Goal: Task Accomplishment & Management: Manage account settings

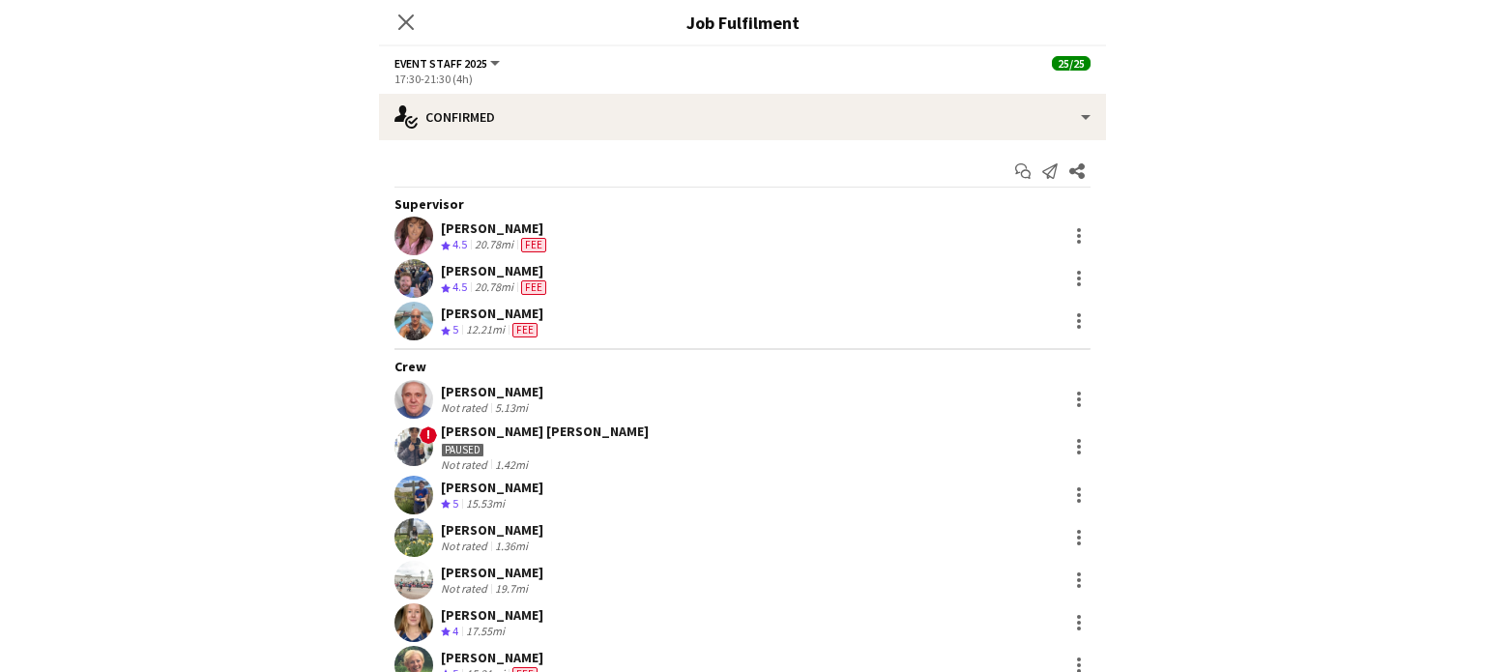
scroll to position [705, 0]
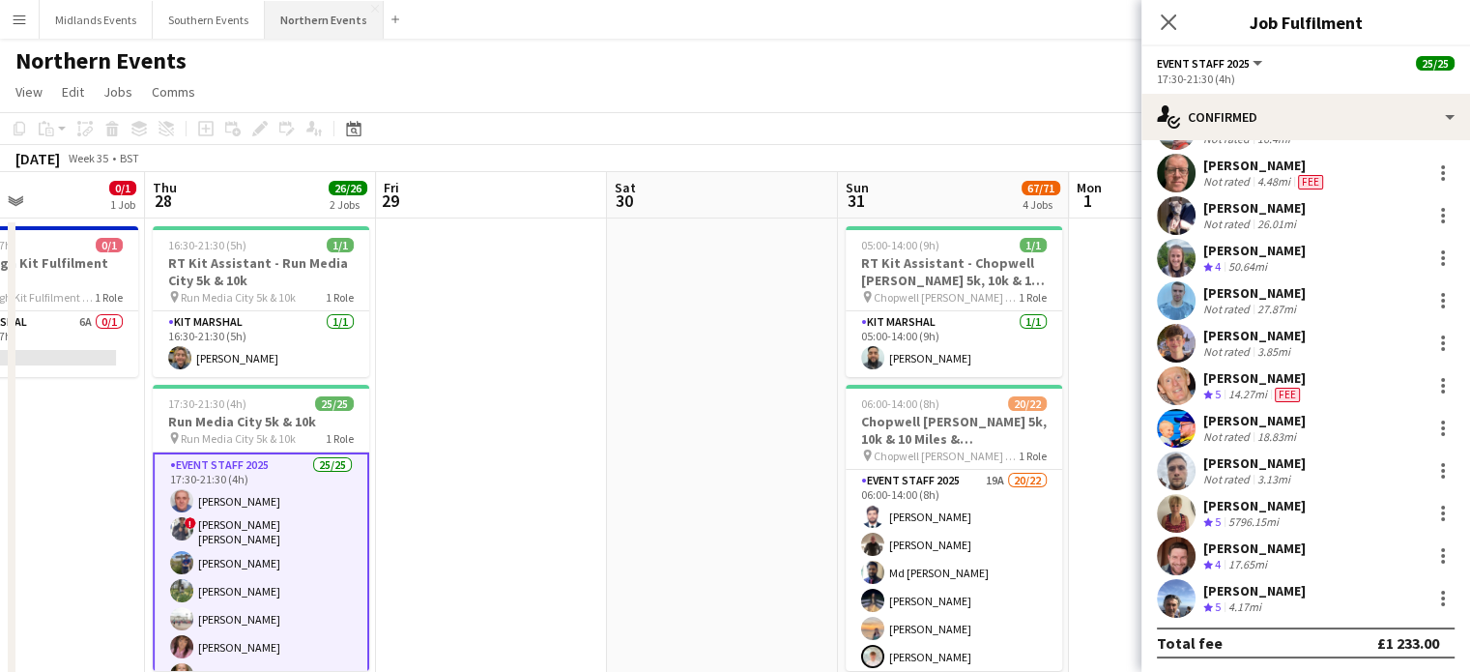
click at [301, 11] on button "Northern Events Close" at bounding box center [324, 20] width 119 height 38
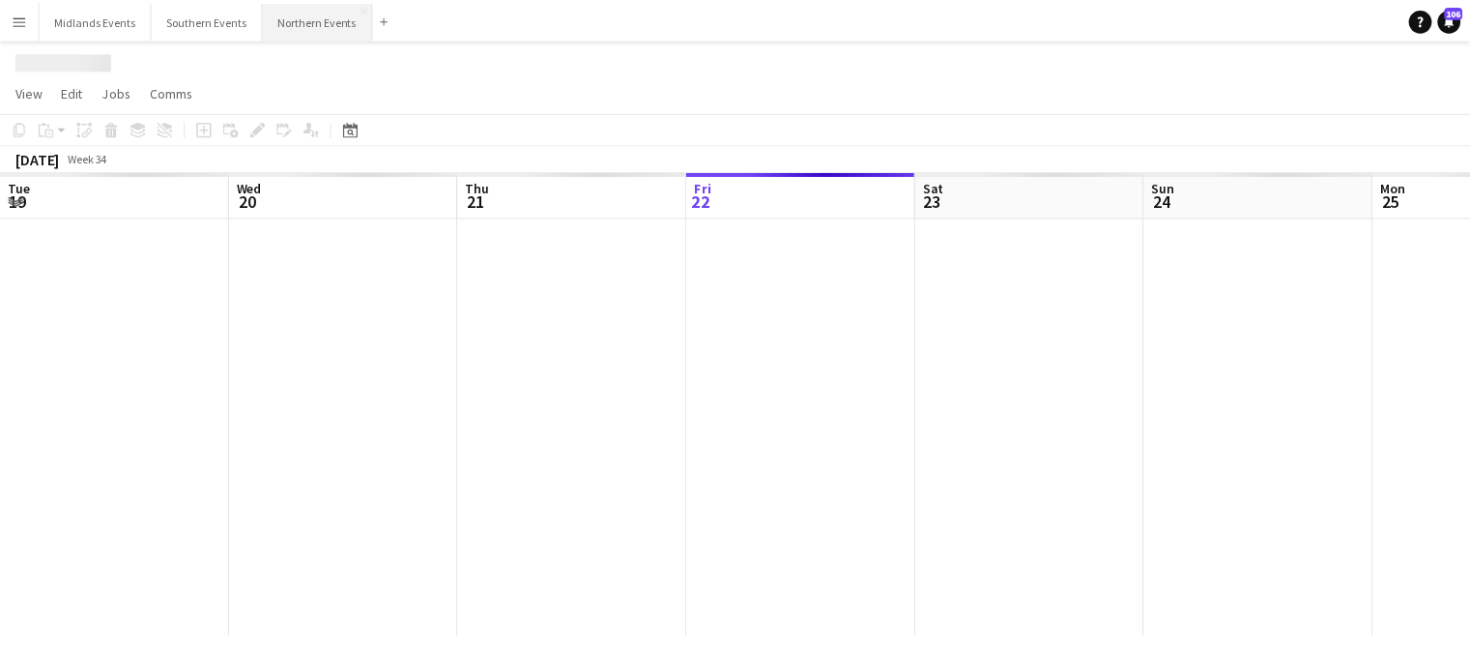
scroll to position [0, 462]
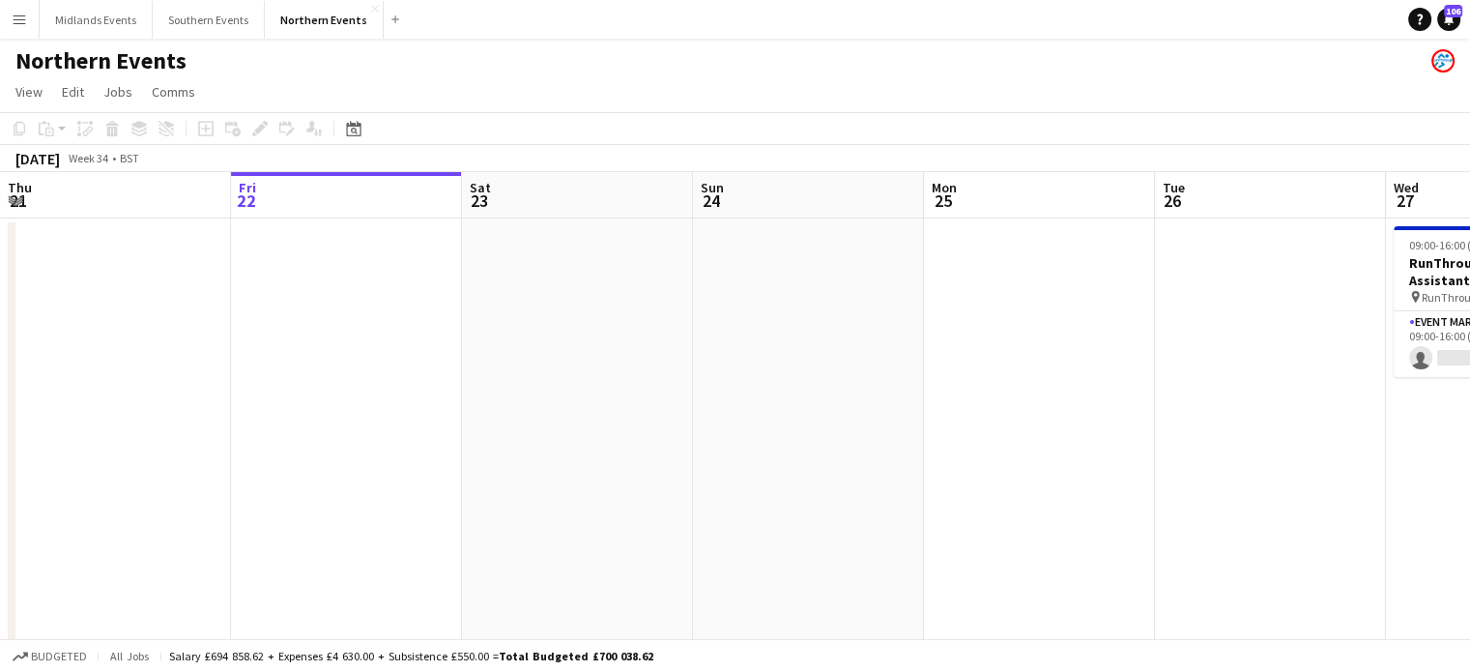
drag, startPoint x: 1244, startPoint y: 335, endPoint x: 845, endPoint y: 422, distance: 408.5
click at [240, 382] on app-calendar-viewport "Tue 19 Wed 20 29/29 2 Jobs Thu 21 Fri 22 Sat 23 Sun 24 Mon 25 Tue 26 Wed 27 0/1…" at bounding box center [735, 544] width 1470 height 745
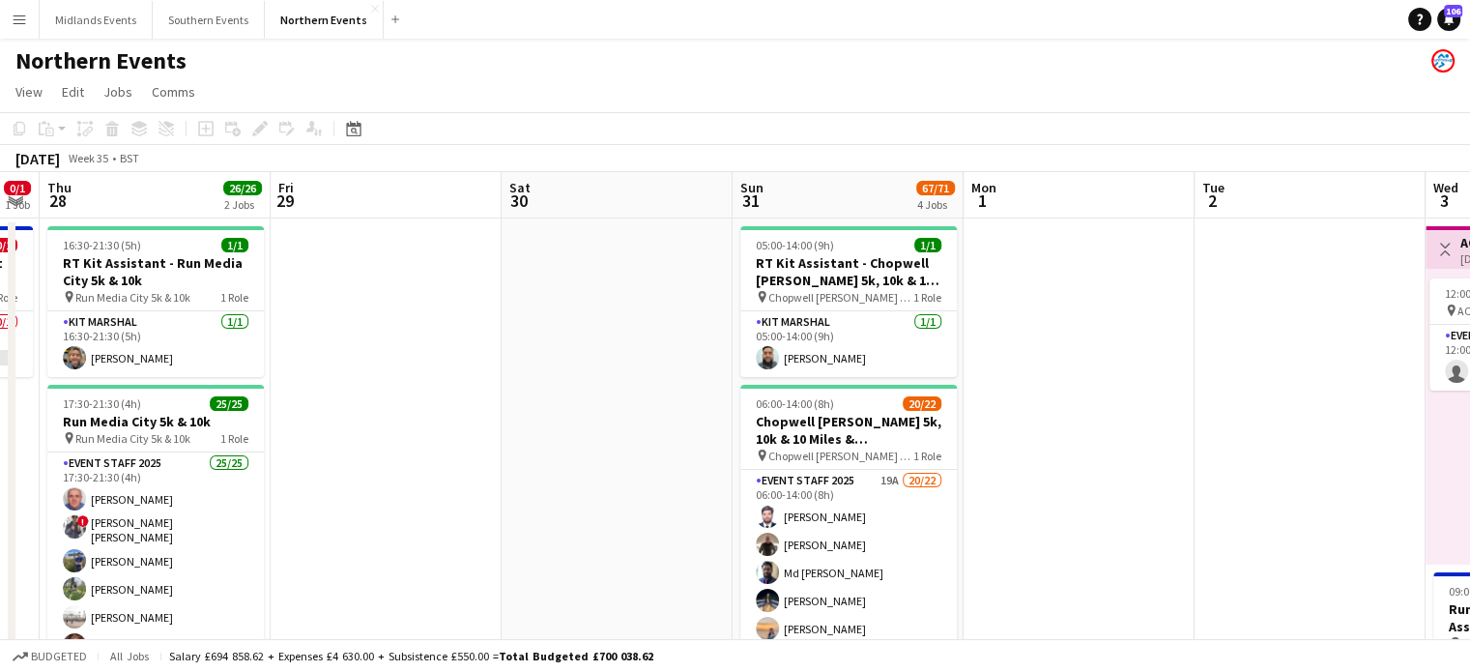
drag, startPoint x: 997, startPoint y: 438, endPoint x: 293, endPoint y: 449, distance: 704.7
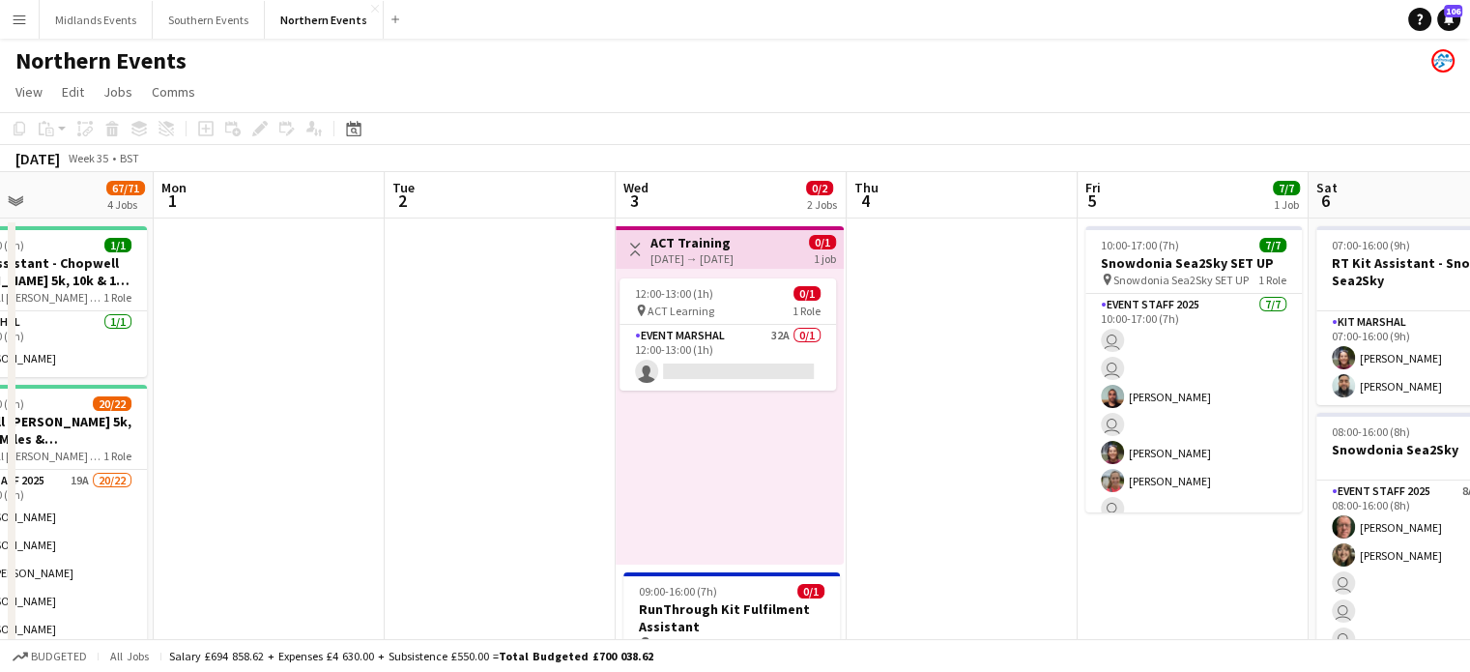
drag, startPoint x: 1009, startPoint y: 451, endPoint x: 469, endPoint y: 443, distance: 540.3
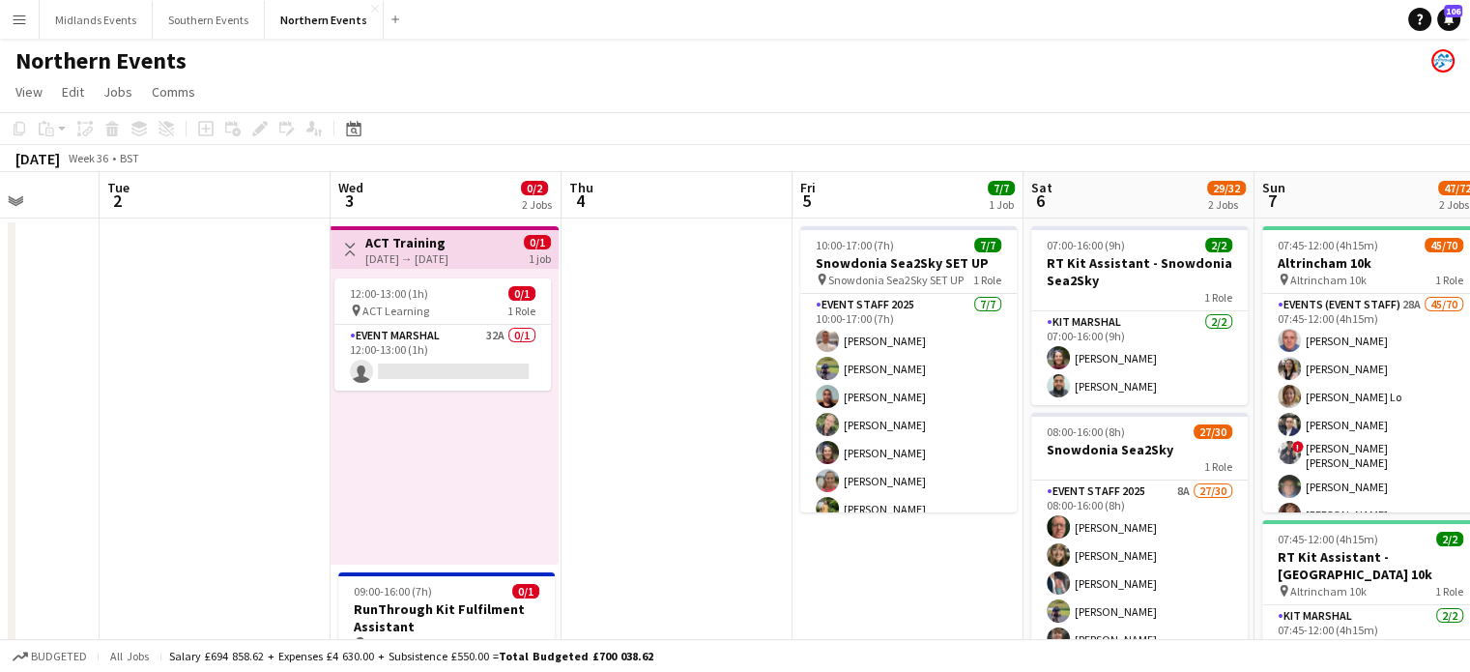
drag, startPoint x: 1195, startPoint y: 420, endPoint x: 473, endPoint y: 389, distance: 722.6
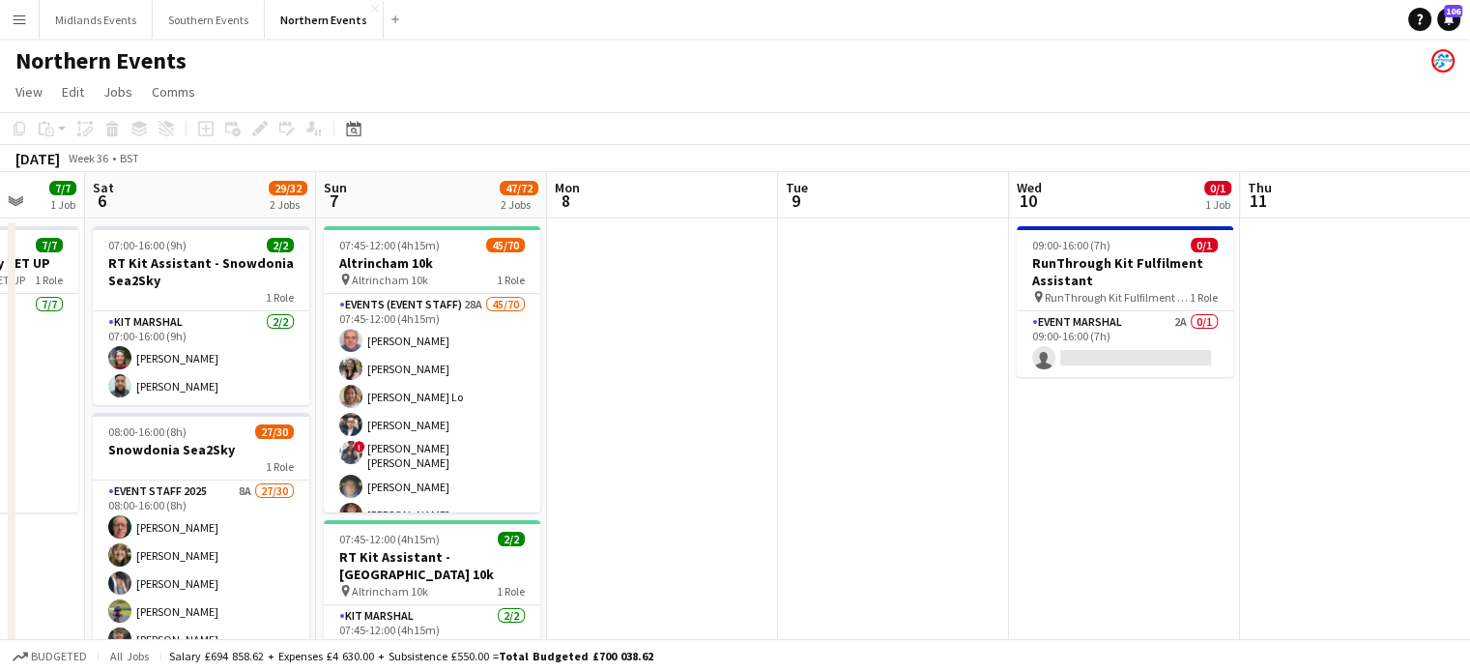
drag, startPoint x: 1280, startPoint y: 364, endPoint x: 359, endPoint y: 378, distance: 921.2
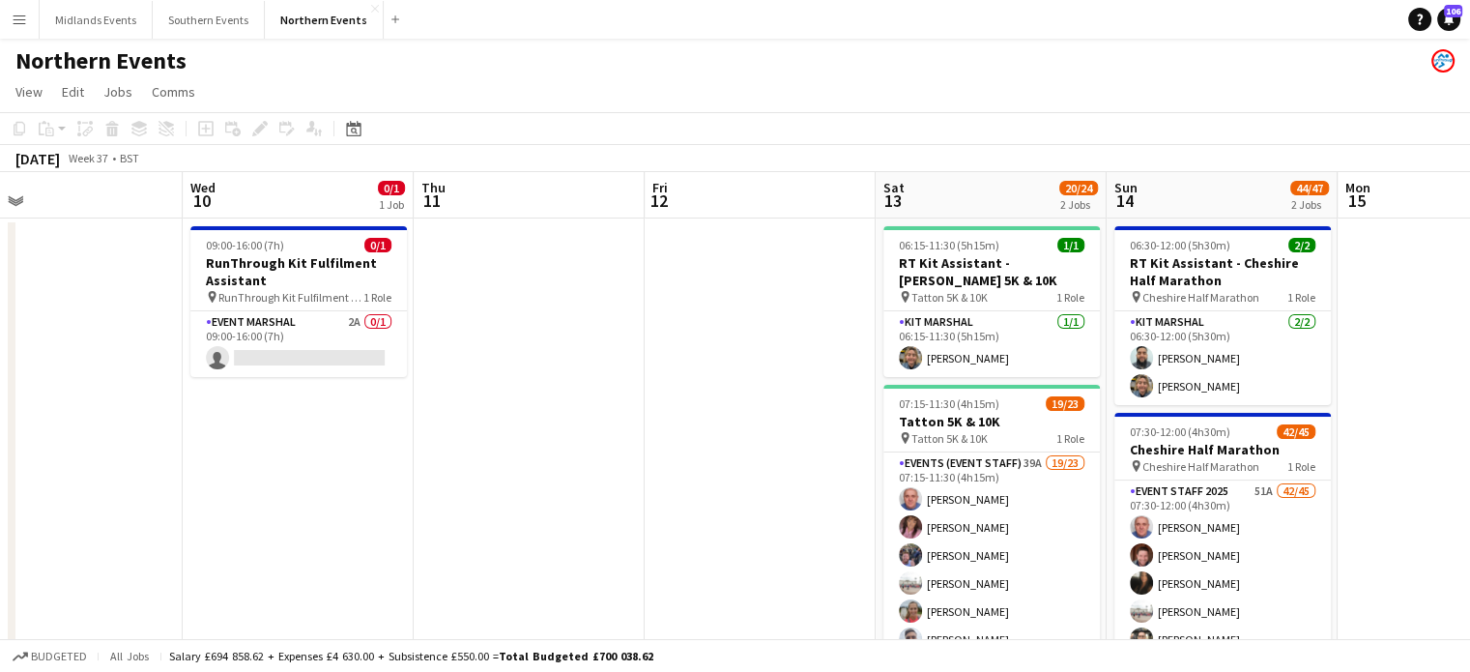
drag, startPoint x: 1110, startPoint y: 369, endPoint x: 1484, endPoint y: 343, distance: 374.0
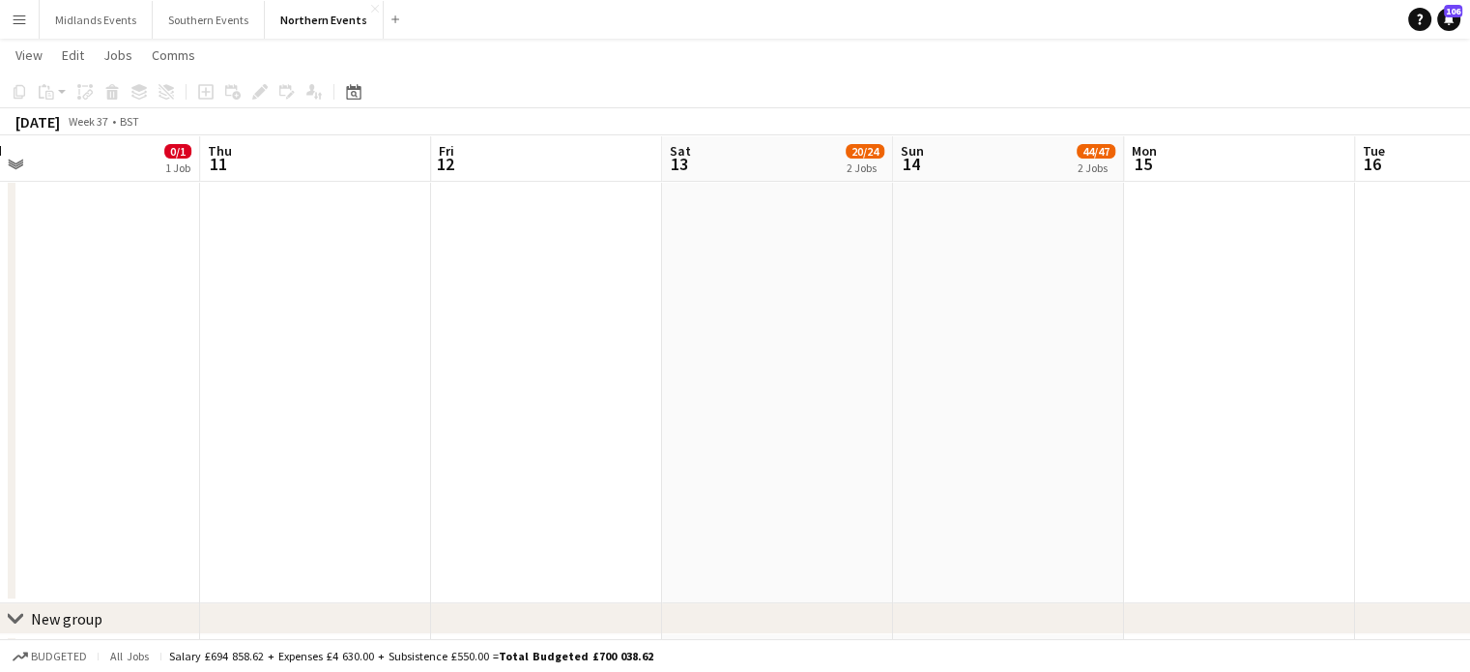
scroll to position [0, 493]
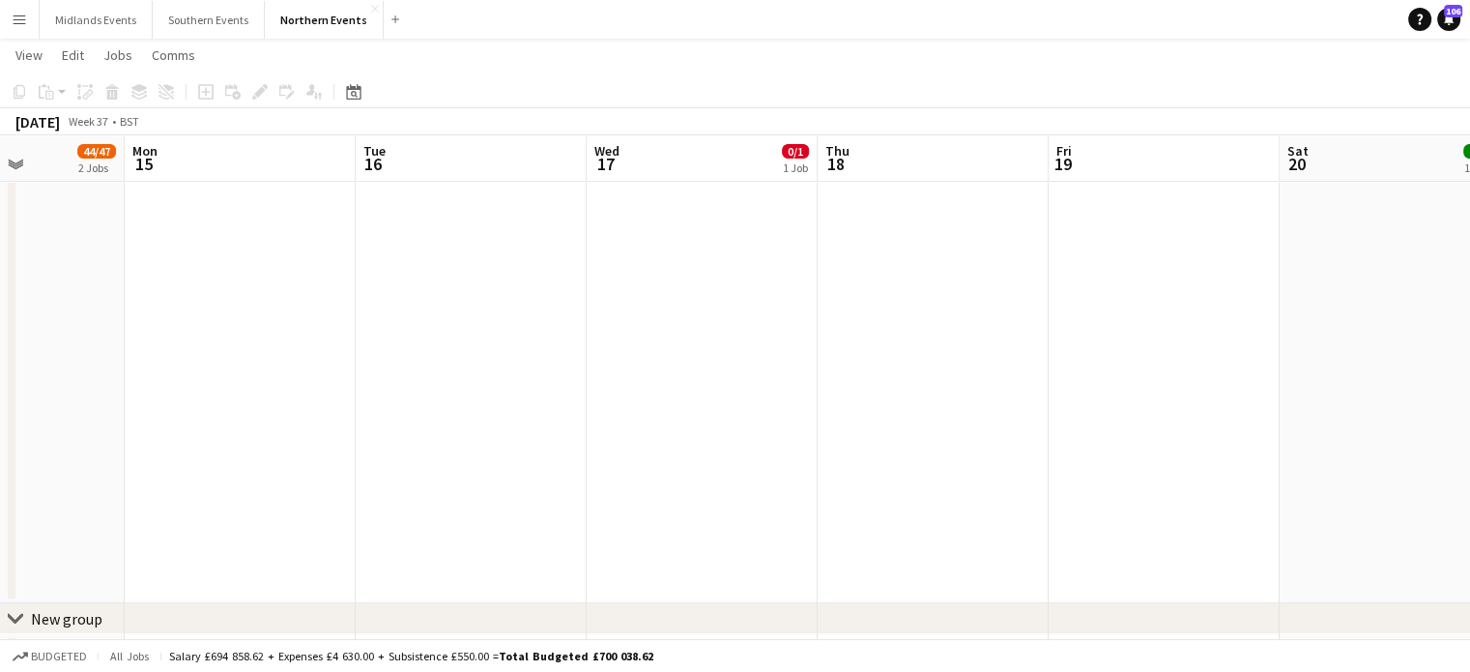
drag, startPoint x: 994, startPoint y: 389, endPoint x: 394, endPoint y: 374, distance: 599.4
click at [394, 374] on app-calendar-viewport "Fri 12 Sat 13 20/24 2 Jobs Sun 14 44/47 2 Jobs Mon 15 Tue 16 Wed 17 0/1 1 Job T…" at bounding box center [735, 134] width 1470 height 1293
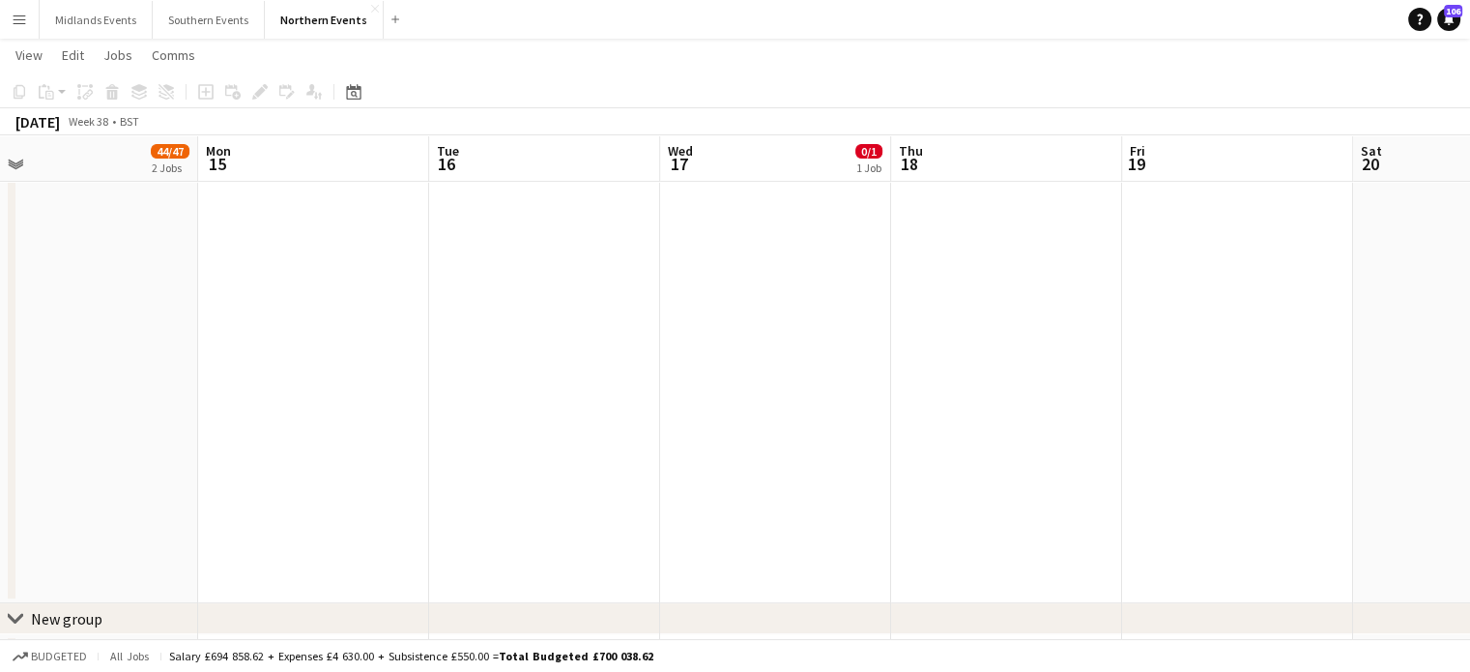
drag, startPoint x: 925, startPoint y: 417, endPoint x: 539, endPoint y: 428, distance: 385.8
click at [539, 428] on app-calendar-viewport "Fri 12 Sat 13 20/24 2 Jobs Sun 14 44/47 2 Jobs Mon 15 Tue 16 Wed 17 0/1 1 Job T…" at bounding box center [735, 134] width 1470 height 1293
click at [352, 91] on icon at bounding box center [354, 94] width 7 height 7
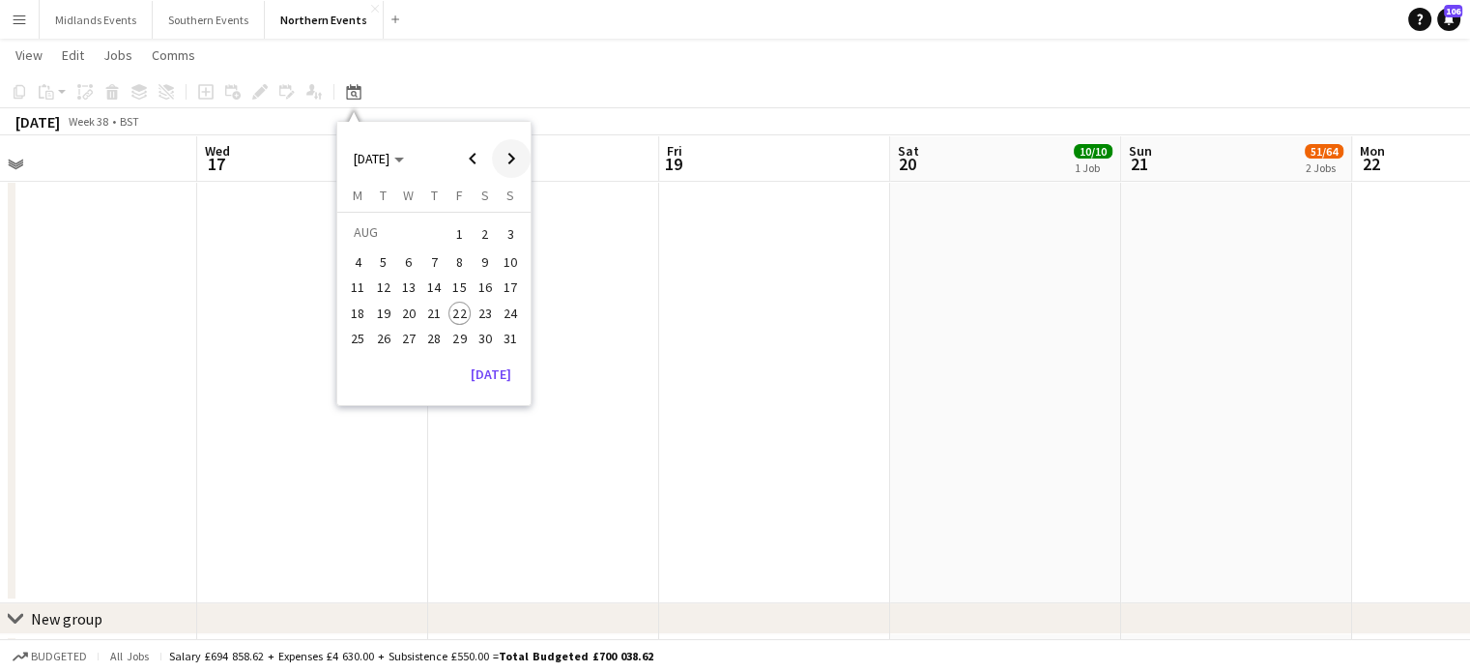
click at [504, 154] on span "Next month" at bounding box center [511, 158] width 39 height 39
click at [514, 161] on span "Next month" at bounding box center [511, 158] width 39 height 39
click at [488, 287] on span "11" at bounding box center [485, 283] width 23 height 23
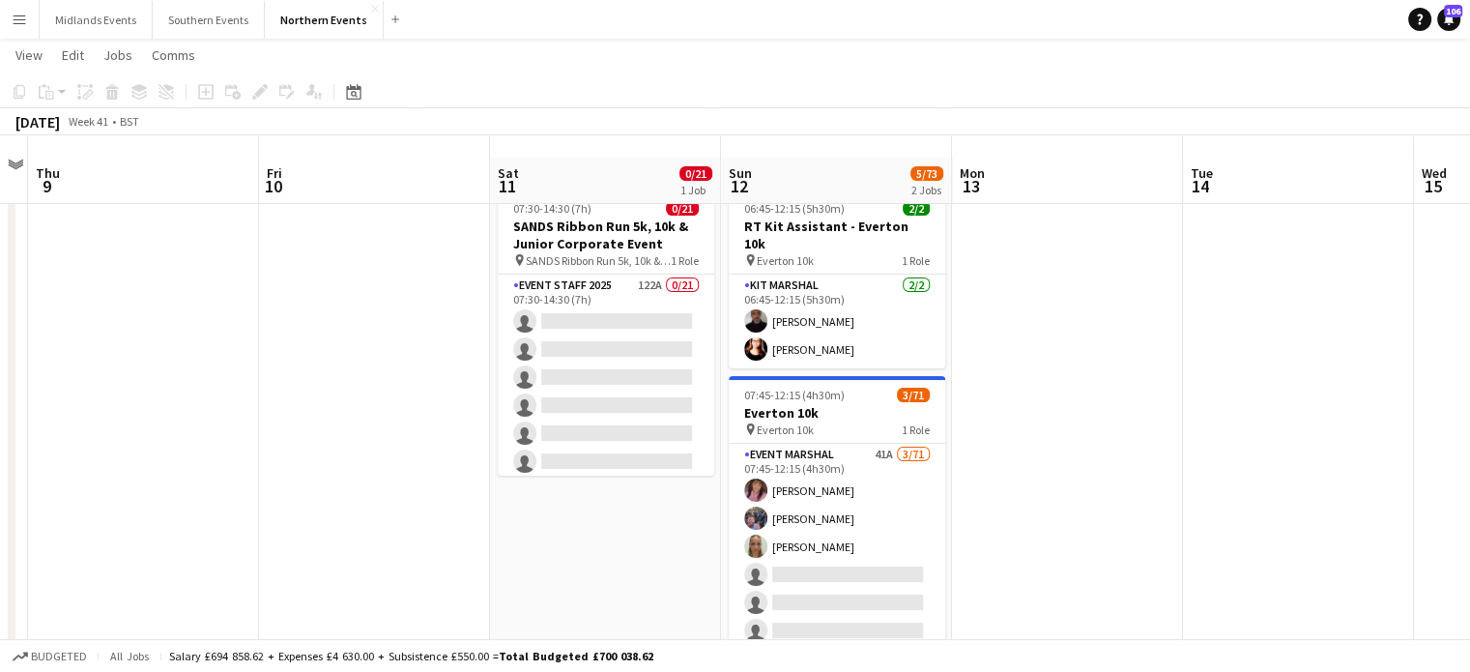
scroll to position [3, 0]
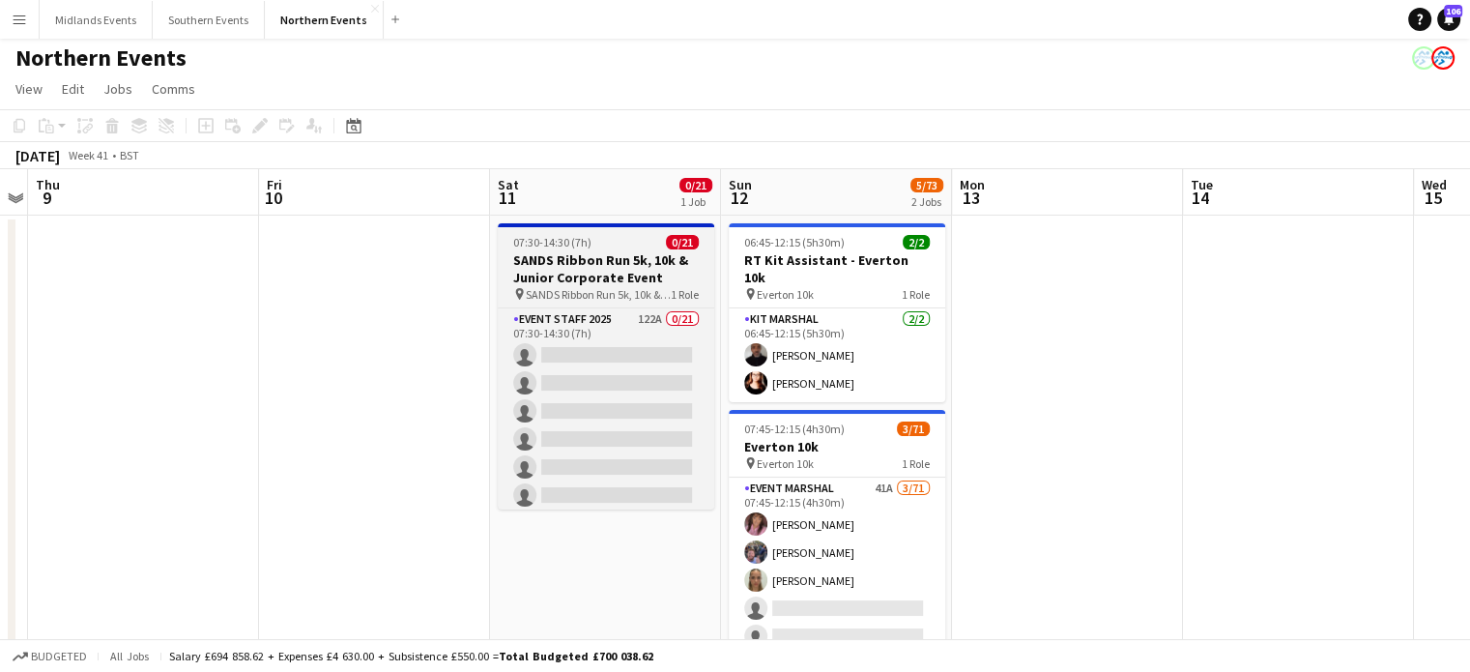
click at [618, 268] on h3 "SANDS Ribbon Run 5k, 10k & Junior Corporate Event" at bounding box center [606, 268] width 216 height 35
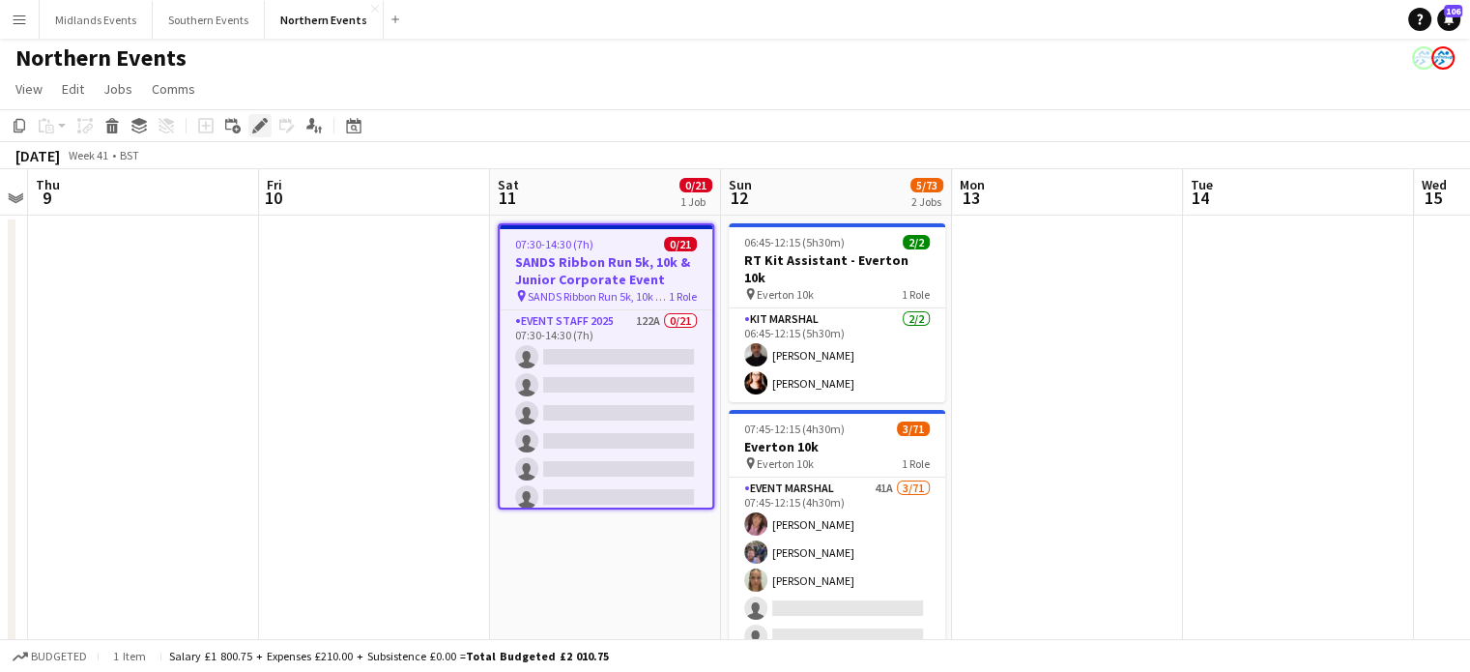
click at [259, 124] on icon at bounding box center [259, 126] width 11 height 11
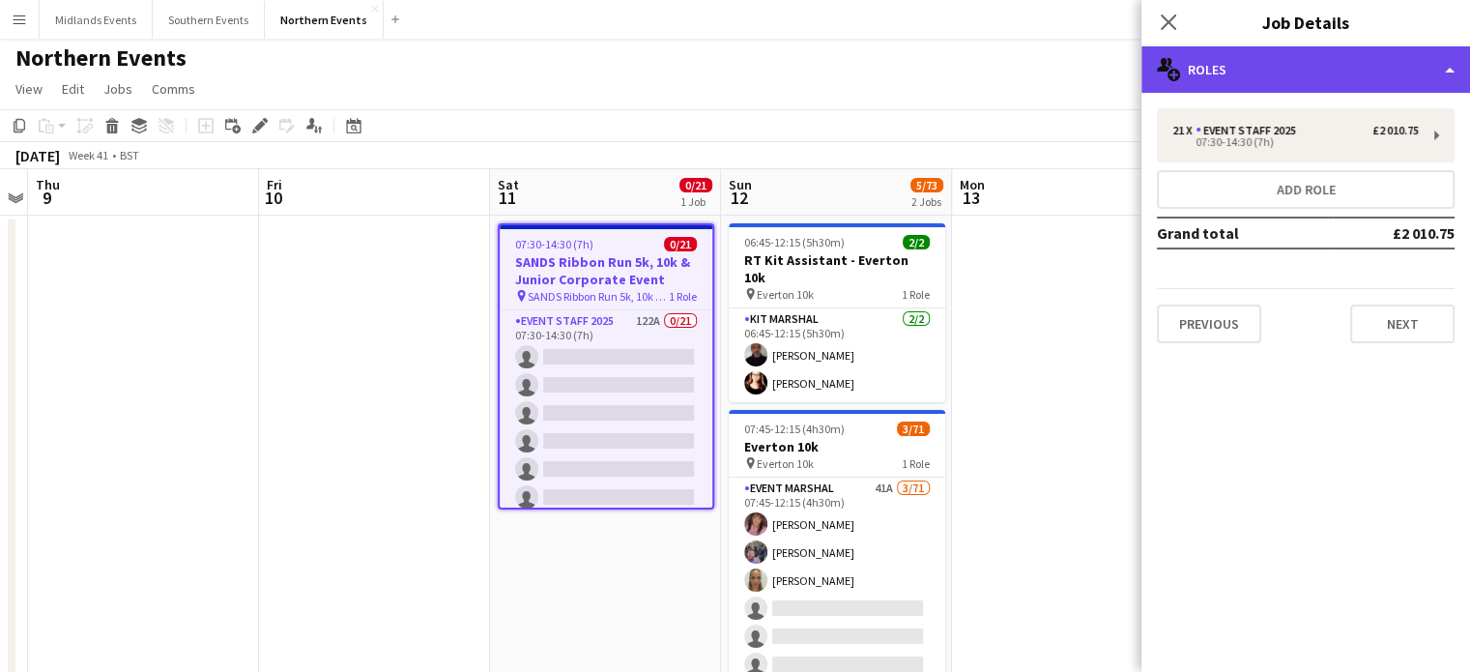
click at [726, 80] on div "multiple-users-add Roles" at bounding box center [1305, 69] width 329 height 46
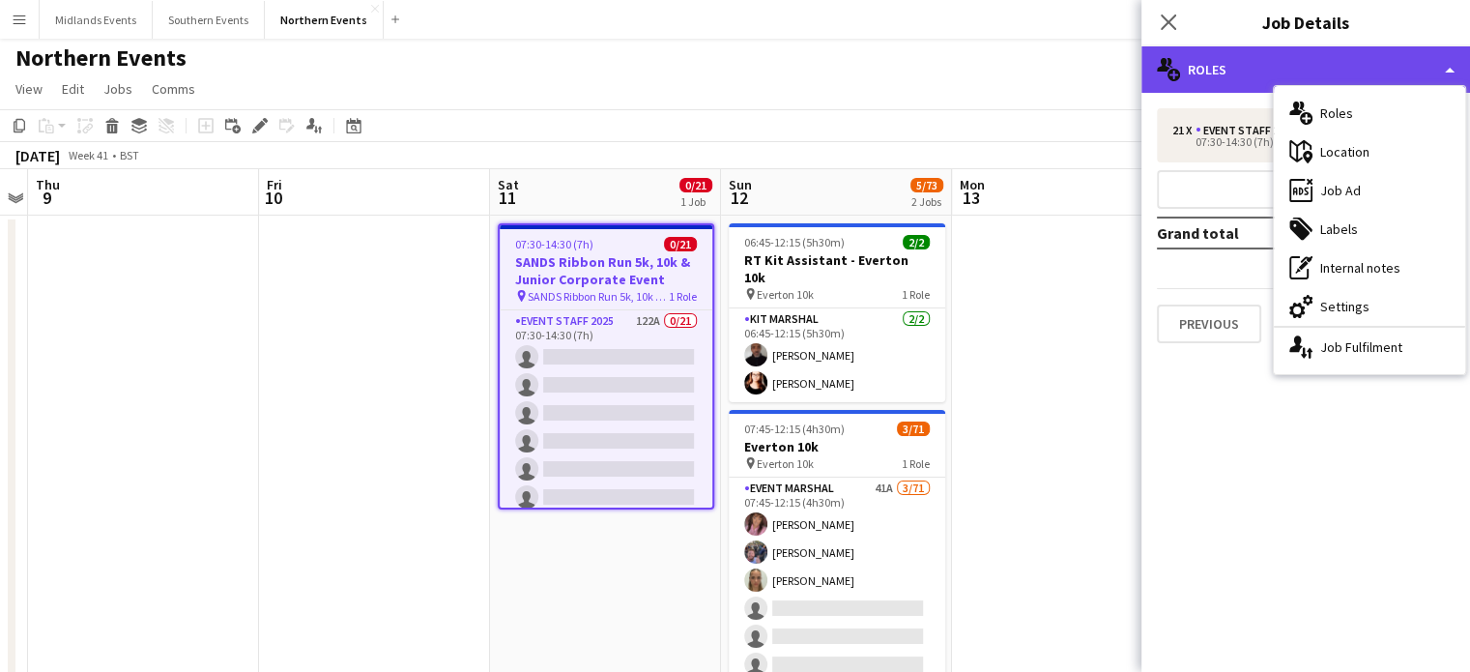
click at [726, 79] on div "multiple-users-add Roles" at bounding box center [1305, 69] width 329 height 46
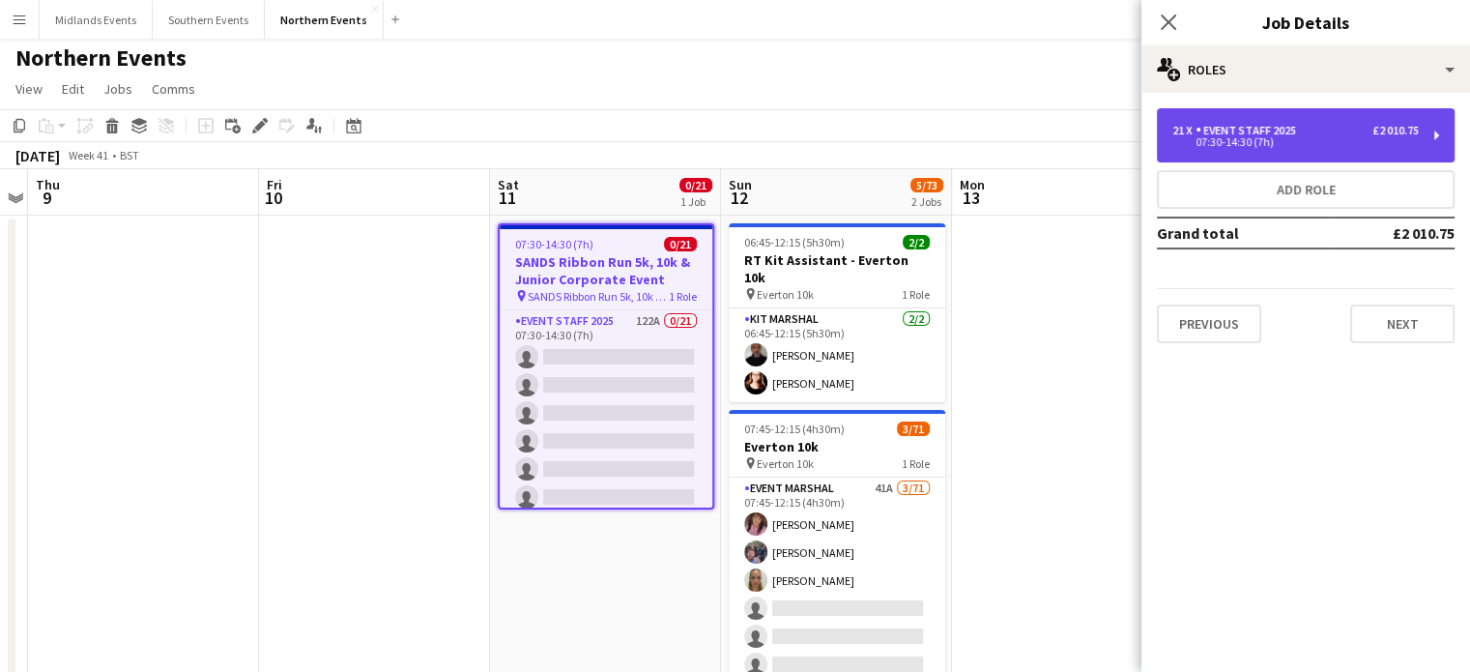
click at [726, 134] on div "21 x Event Staff 2025 £2 010.75" at bounding box center [1295, 131] width 246 height 14
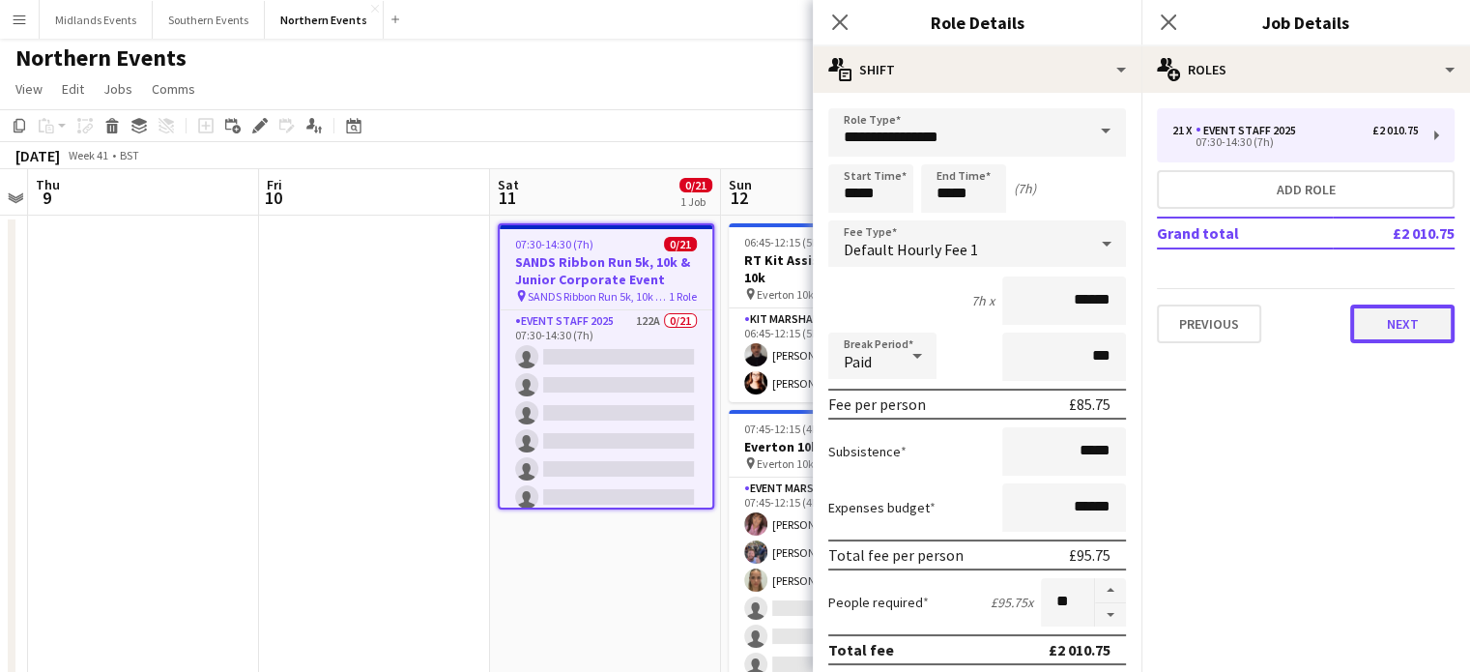
click at [726, 331] on button "Next" at bounding box center [1402, 323] width 104 height 39
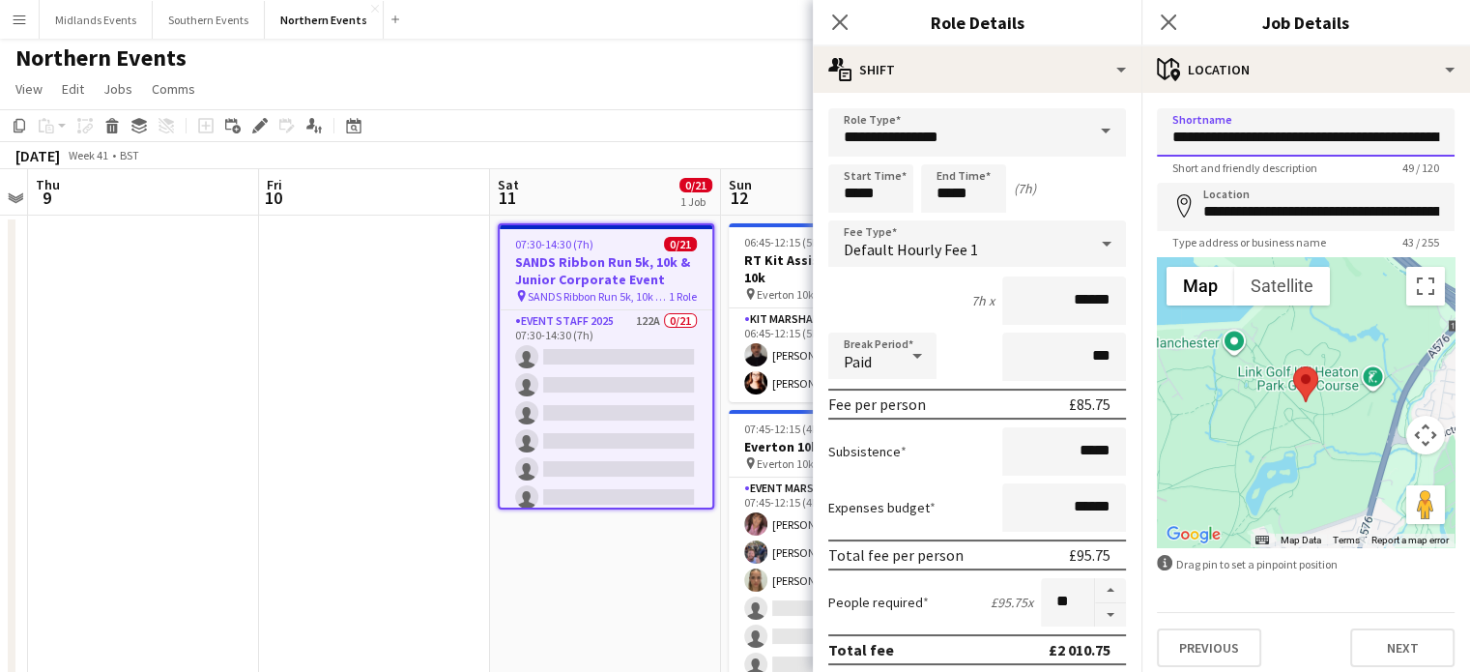
scroll to position [0, 84]
drag, startPoint x: 1173, startPoint y: 142, endPoint x: 1484, endPoint y: 133, distance: 310.4
click at [726, 22] on app-icon "Close pop-in" at bounding box center [1169, 23] width 28 height 28
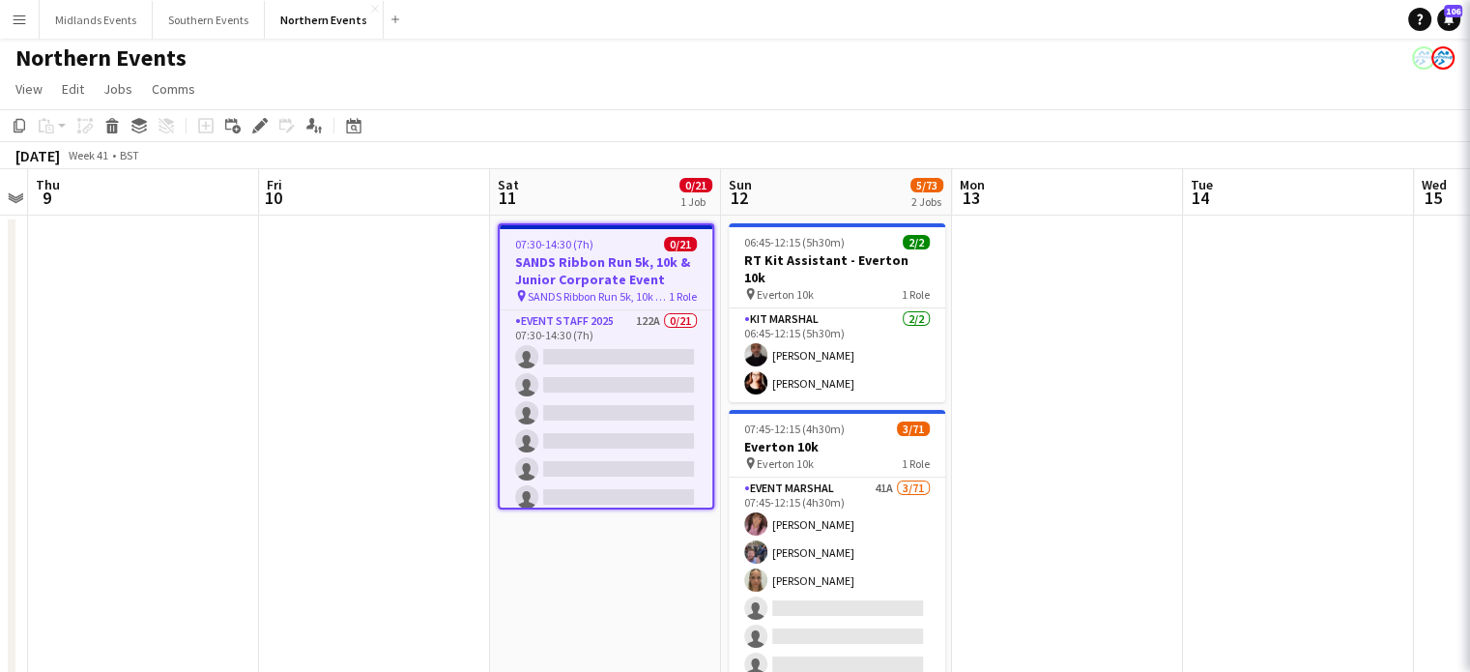
scroll to position [0, 0]
